Goal: Use online tool/utility: Utilize a website feature to perform a specific function

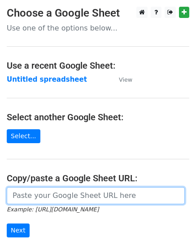
click at [59, 197] on input "url" at bounding box center [96, 195] width 178 height 17
paste input "[URL][DOMAIN_NAME]"
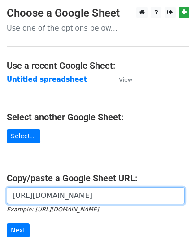
scroll to position [0, 205]
type input "[URL][DOMAIN_NAME]"
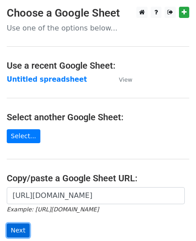
click at [20, 233] on input "Next" at bounding box center [18, 230] width 23 height 14
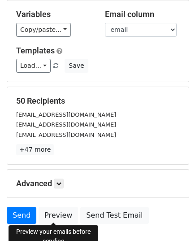
scroll to position [141, 0]
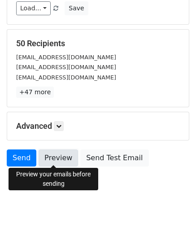
click at [57, 162] on link "Preview" at bounding box center [58, 157] width 39 height 17
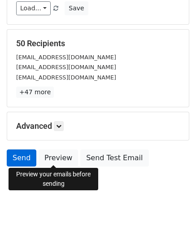
click at [19, 155] on link "Send" at bounding box center [22, 157] width 30 height 17
